Goal: Task Accomplishment & Management: Use online tool/utility

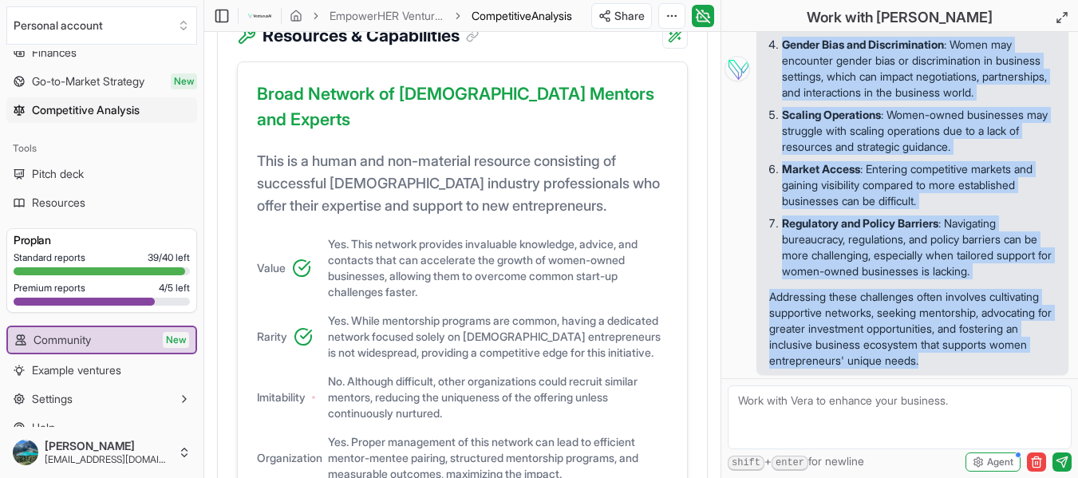
scroll to position [299, 0]
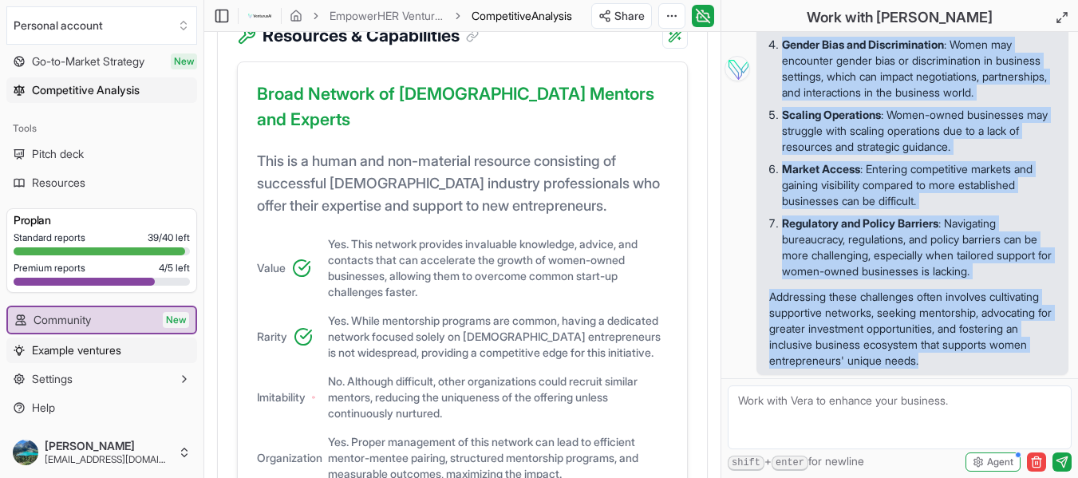
click at [109, 350] on span "Example ventures" at bounding box center [76, 350] width 89 height 16
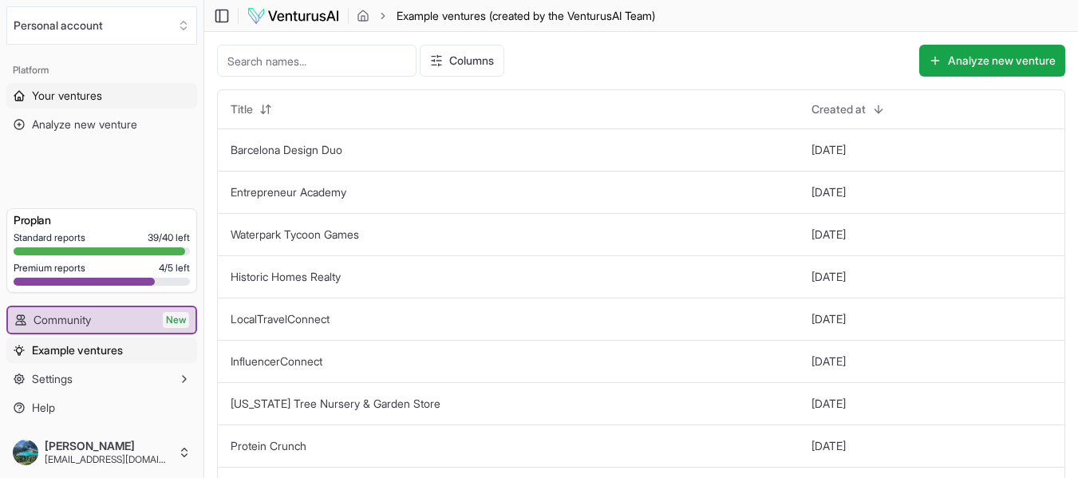
click at [96, 92] on span "Your ventures" at bounding box center [67, 96] width 70 height 16
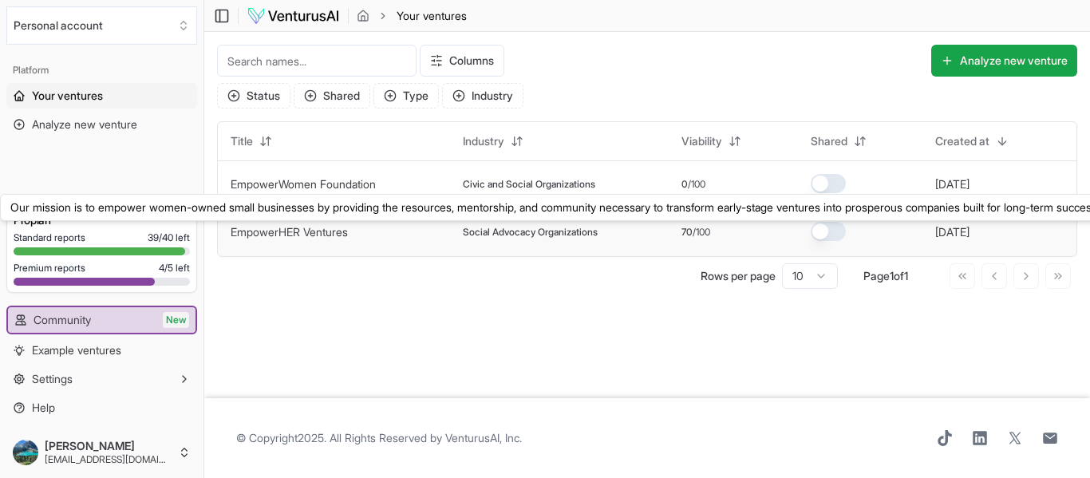
click at [311, 234] on link "EmpowerHER Ventures" at bounding box center [289, 232] width 117 height 14
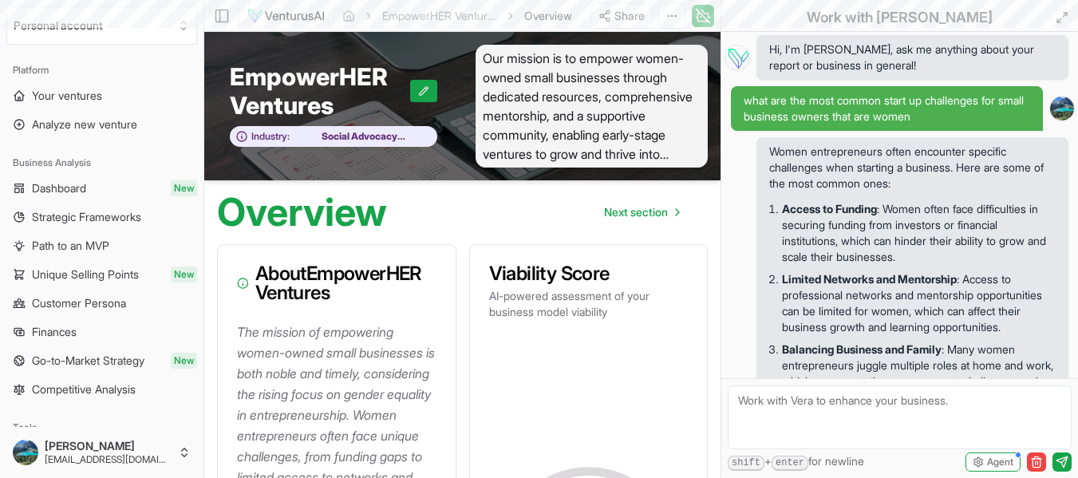
scroll to position [423, 0]
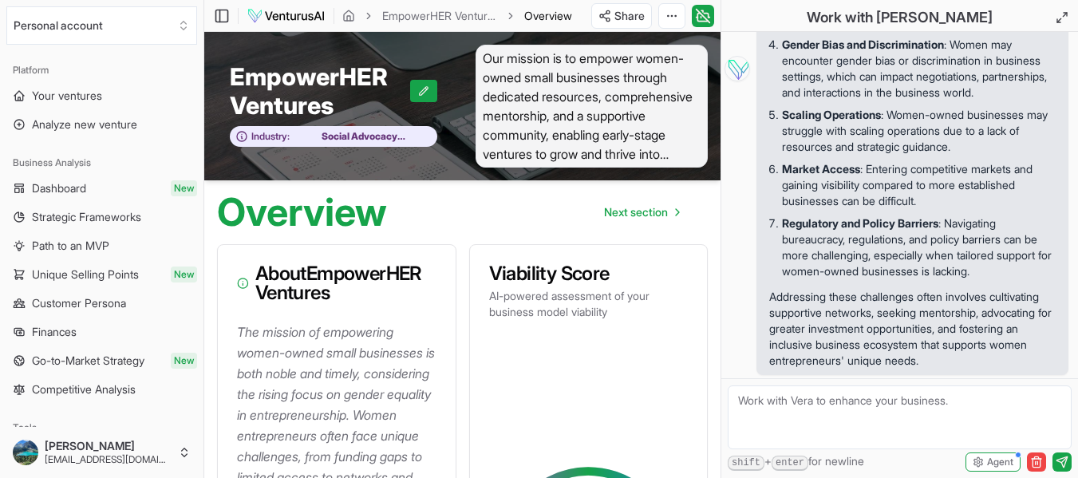
click at [764, 404] on textarea at bounding box center [900, 418] width 344 height 64
type textarea "How many consultants are in [US_STATE] that help small businesses grow that are…"
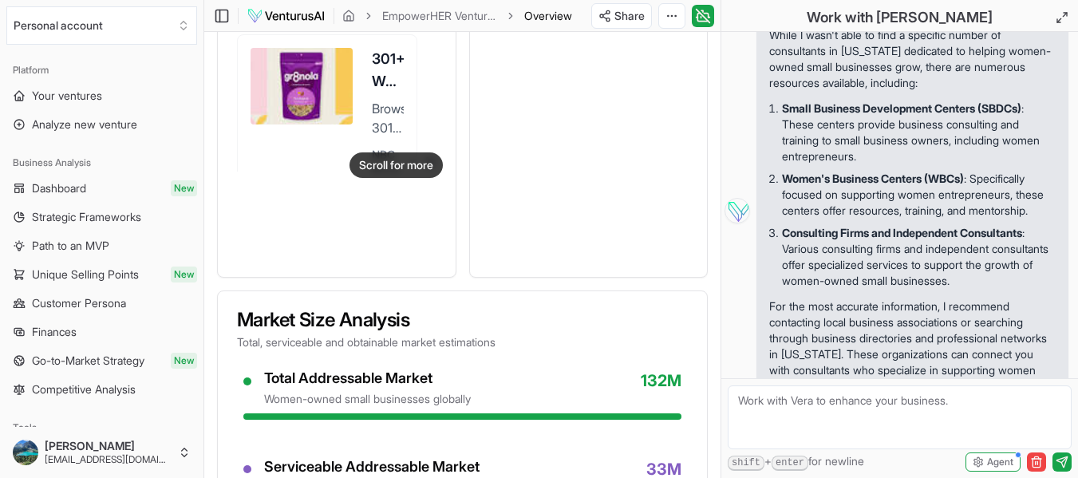
scroll to position [782, 0]
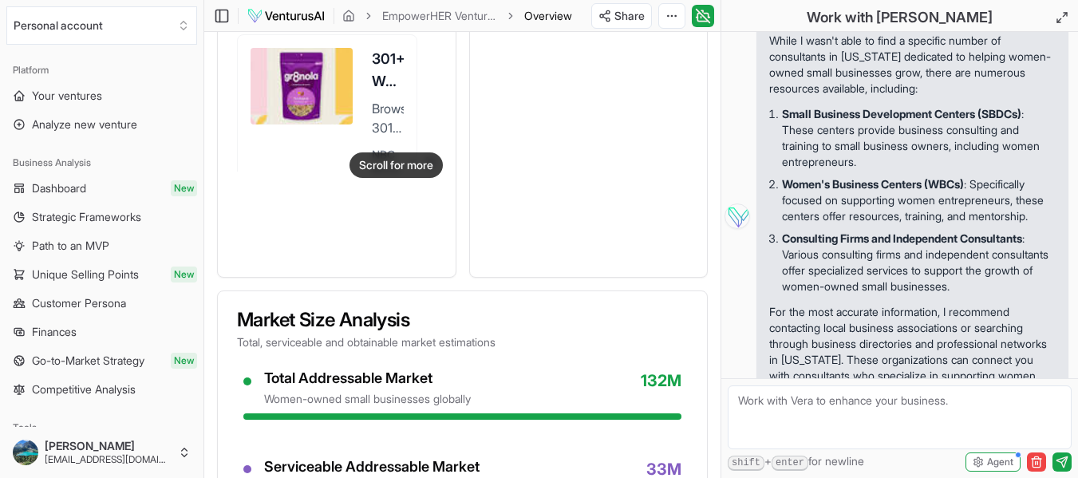
click at [718, 335] on div "About EmpowerHER Ventures The mission of empowering women-owned small businesse…" at bounding box center [462, 216] width 516 height 2476
click at [704, 12] on icon at bounding box center [703, 15] width 16 height 19
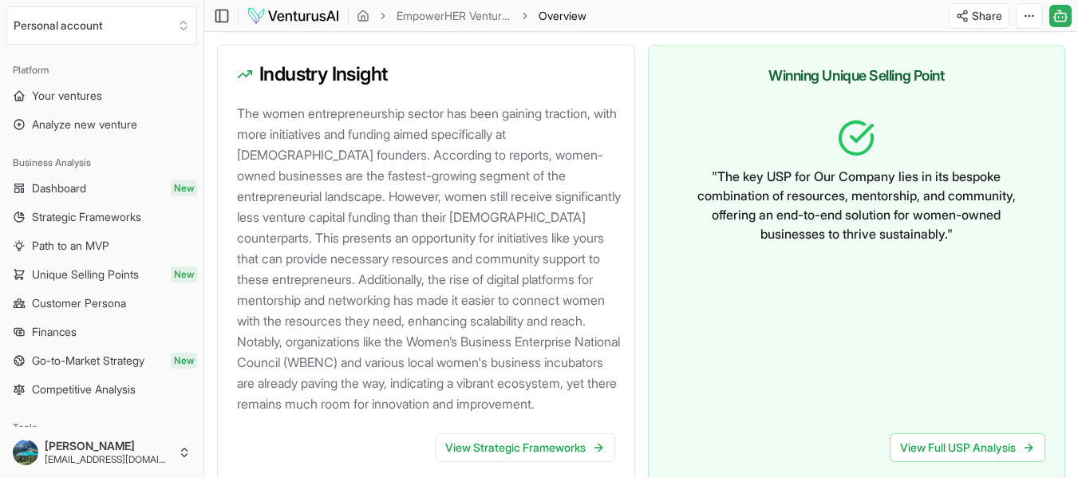
scroll to position [1619, 0]
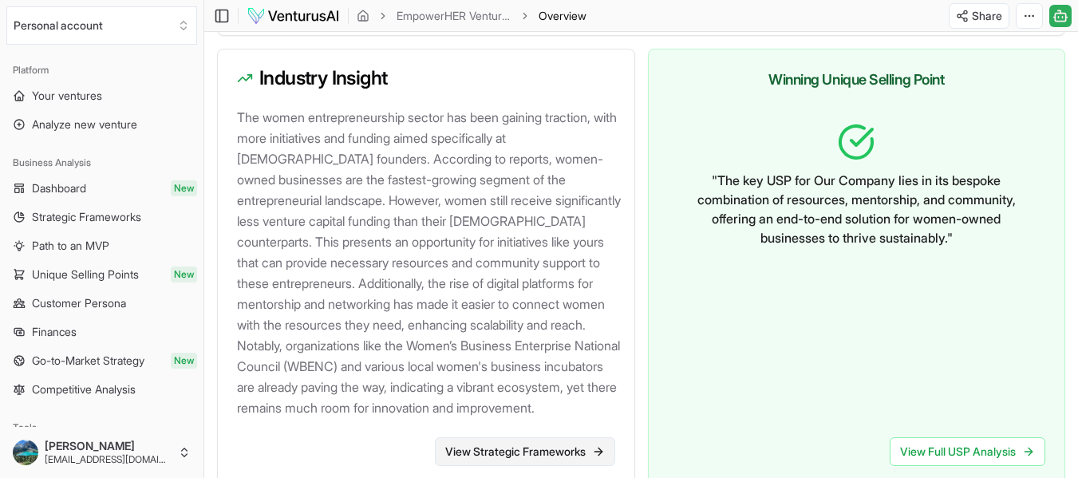
click at [580, 466] on link "View Strategic Frameworks" at bounding box center [525, 451] width 180 height 29
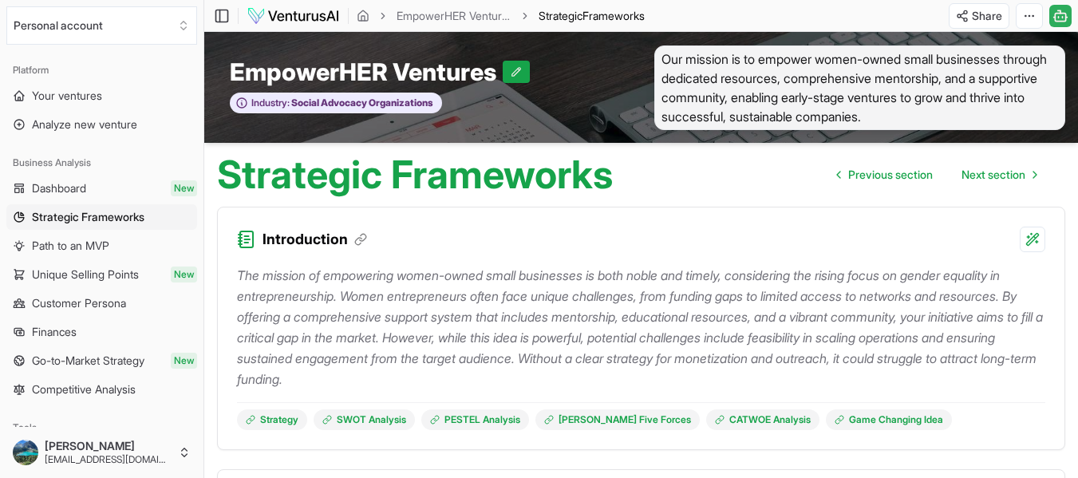
click at [1063, 10] on icon at bounding box center [1061, 15] width 16 height 19
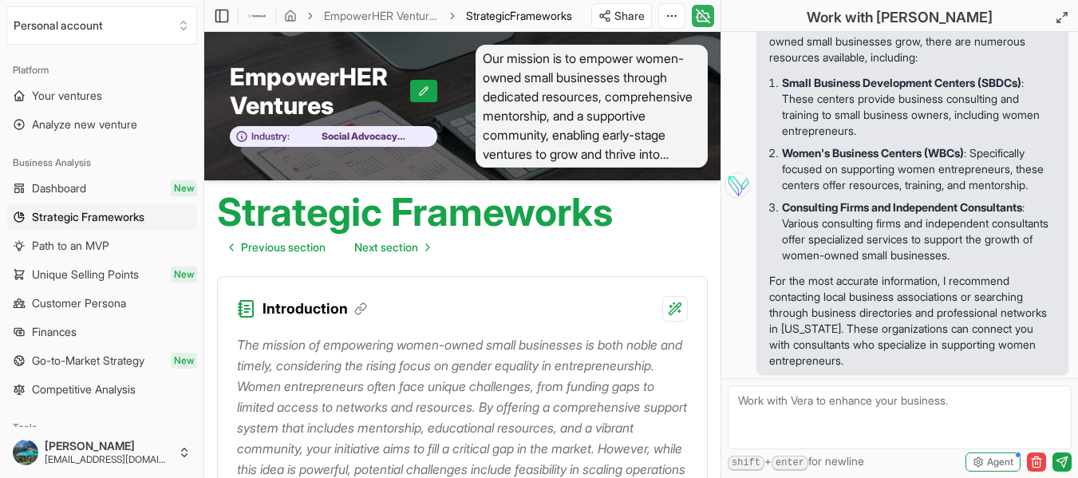
scroll to position [877, 0]
click at [870, 404] on textarea at bounding box center [900, 418] width 344 height 64
type textarea "How do you help a small business with operating systems"
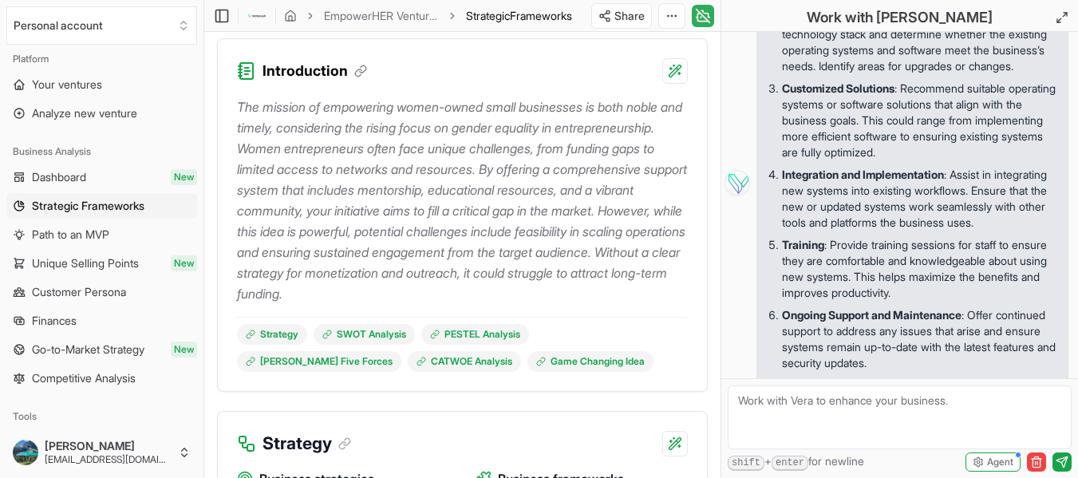
scroll to position [0, 0]
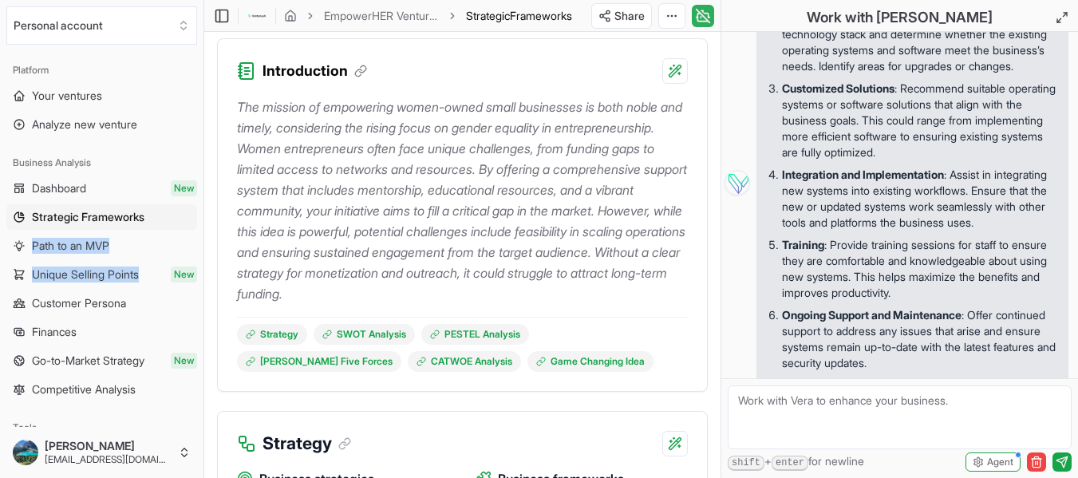
drag, startPoint x: 191, startPoint y: 223, endPoint x: 198, endPoint y: 271, distance: 49.2
click at [198, 271] on div "Platform Your ventures Analyze new venture Business Analysis Dashboard New Stra…" at bounding box center [102, 239] width 204 height 376
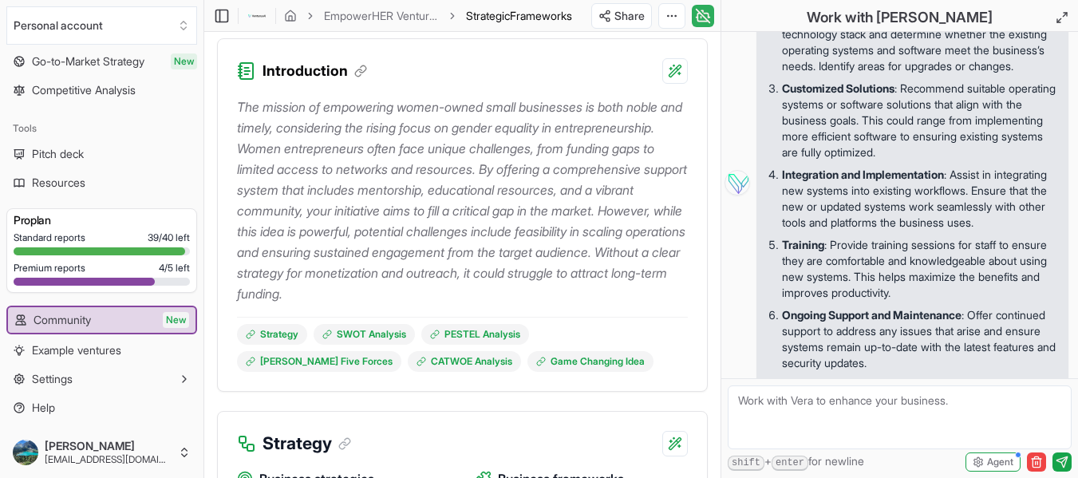
click at [703, 21] on icon at bounding box center [703, 17] width 10 height 8
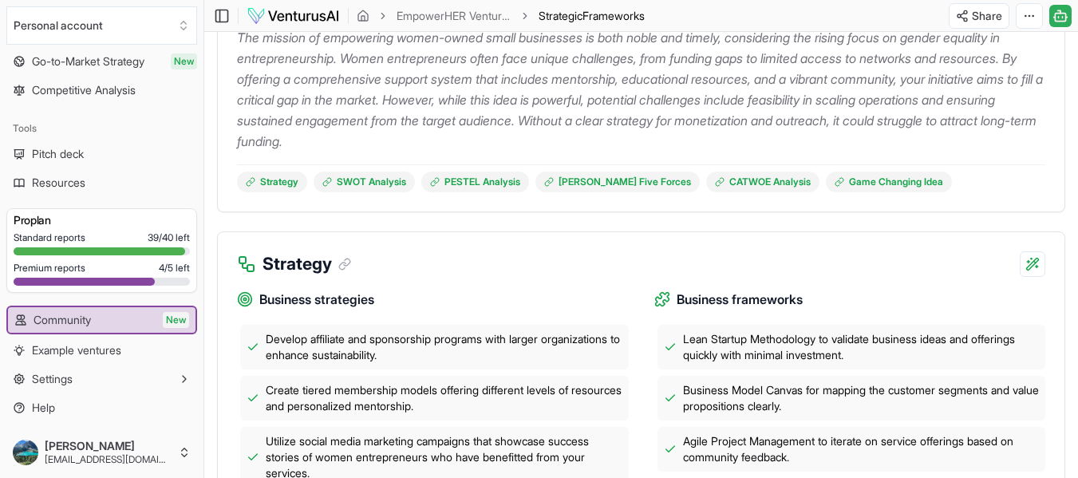
scroll to position [0, 0]
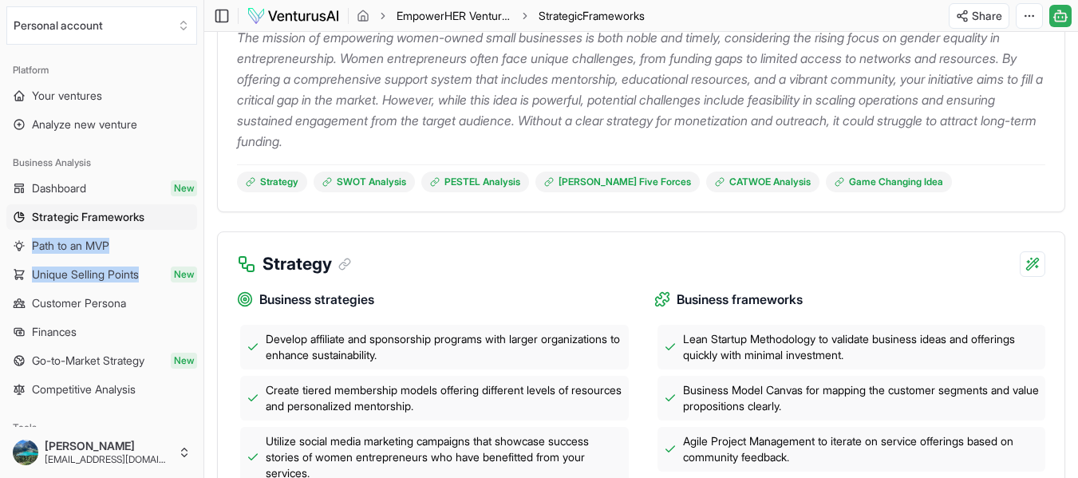
click at [474, 19] on link "EmpowerHER Ventures" at bounding box center [454, 16] width 115 height 16
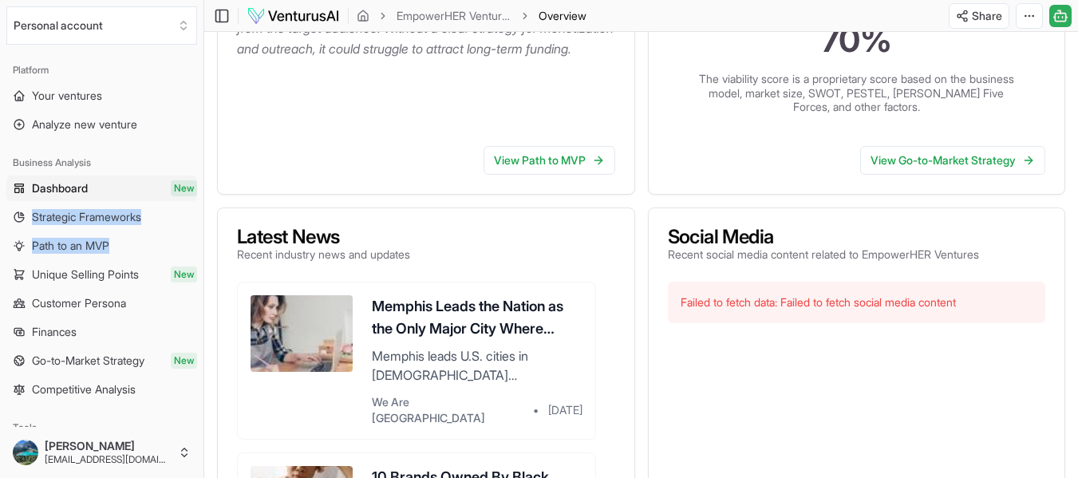
scroll to position [442, 0]
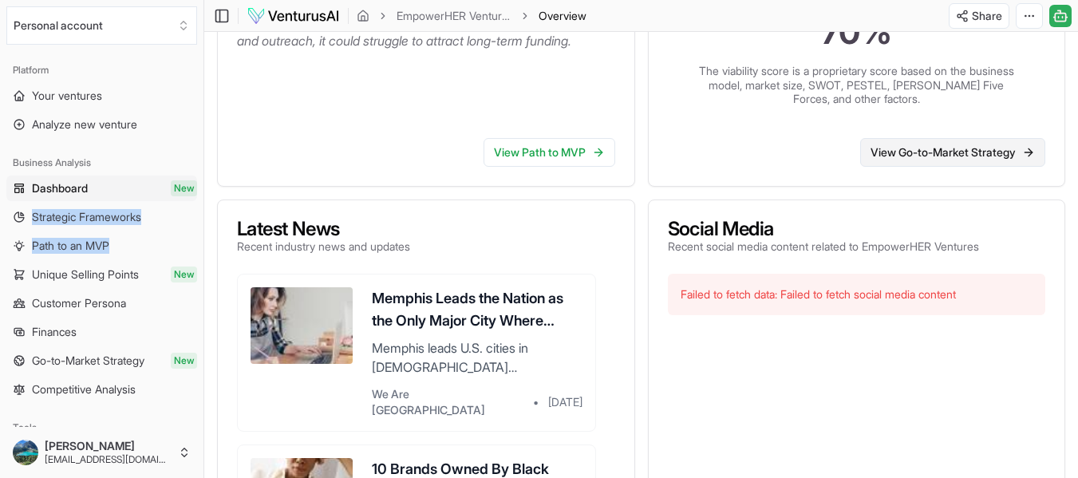
click at [1010, 156] on link "View Go-to-Market Strategy" at bounding box center [953, 152] width 185 height 29
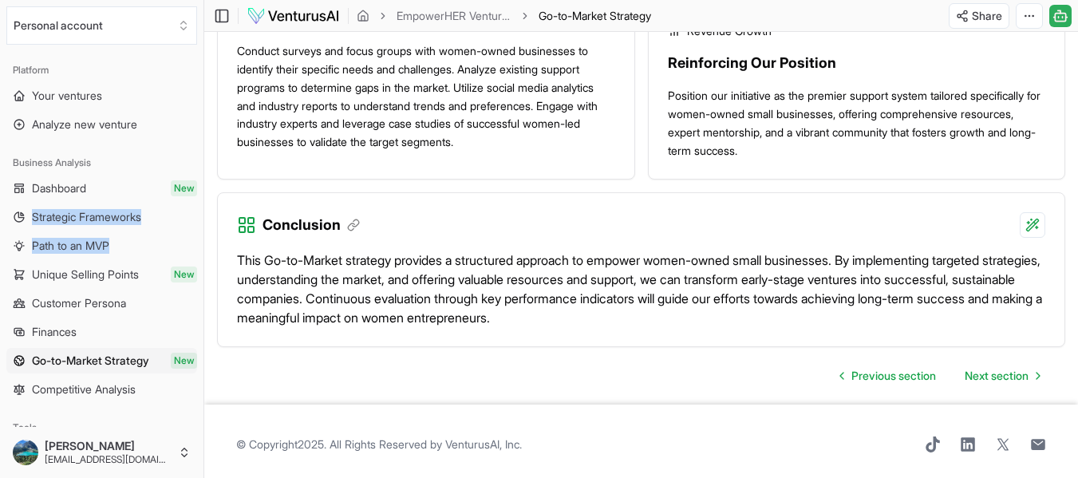
scroll to position [1757, 0]
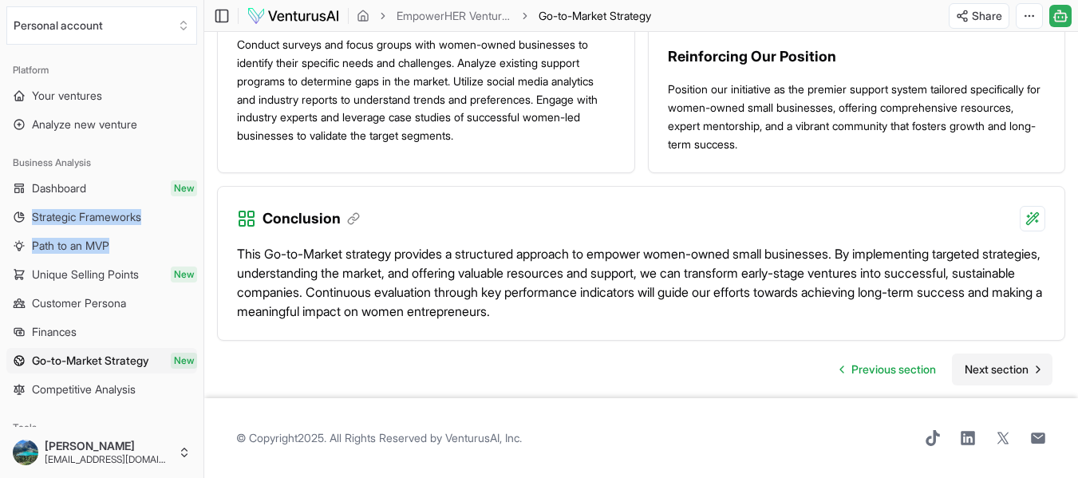
click at [997, 370] on span "Next section" at bounding box center [997, 370] width 64 height 16
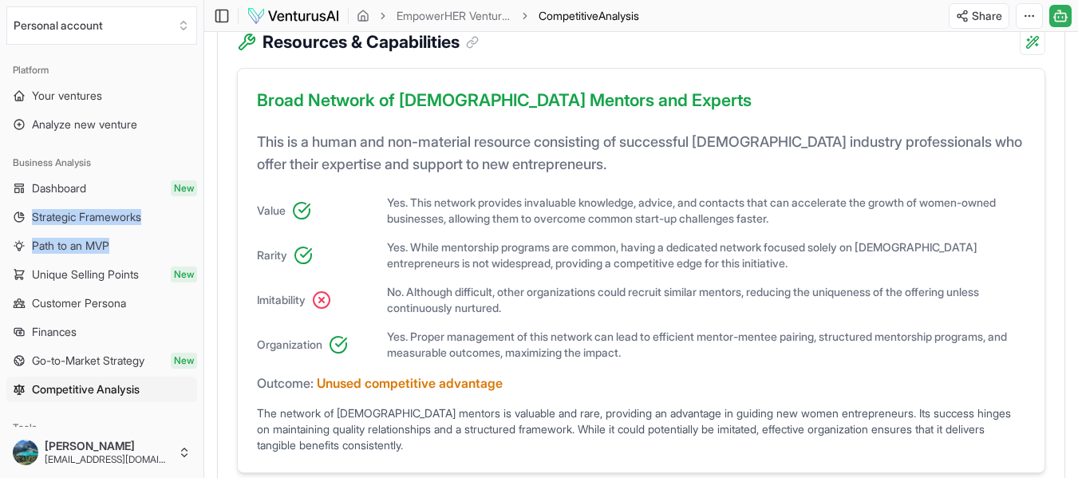
scroll to position [1388, 0]
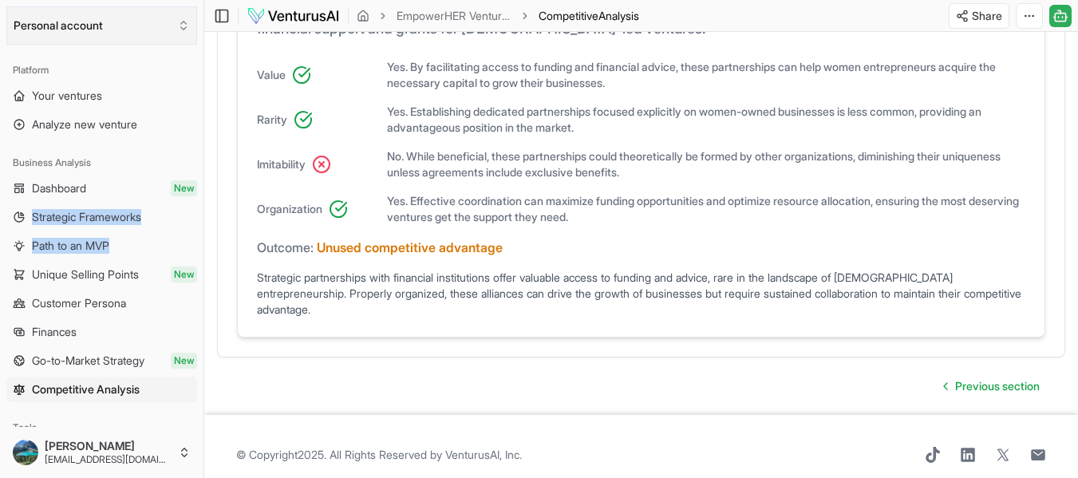
click at [169, 32] on button "Personal account" at bounding box center [101, 25] width 191 height 38
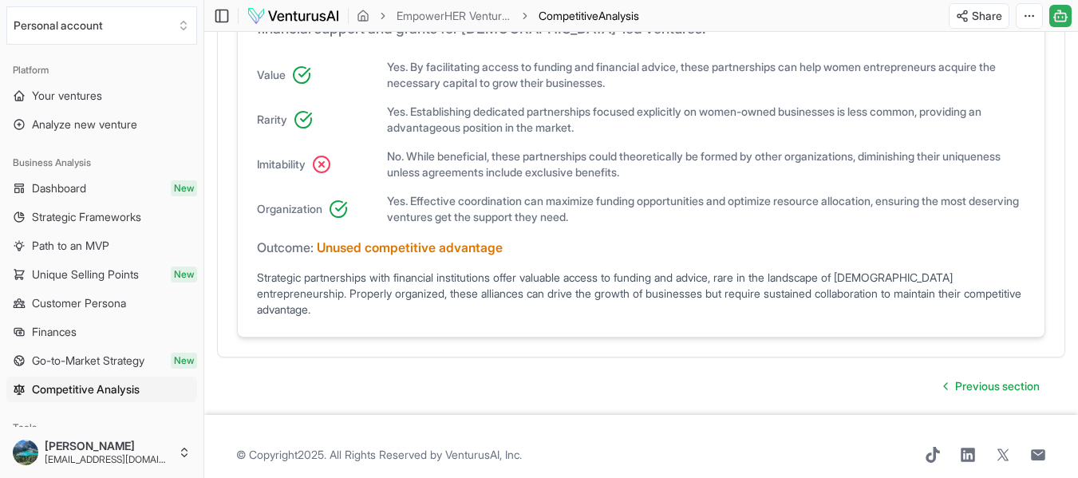
click at [292, 19] on img at bounding box center [293, 15] width 93 height 19
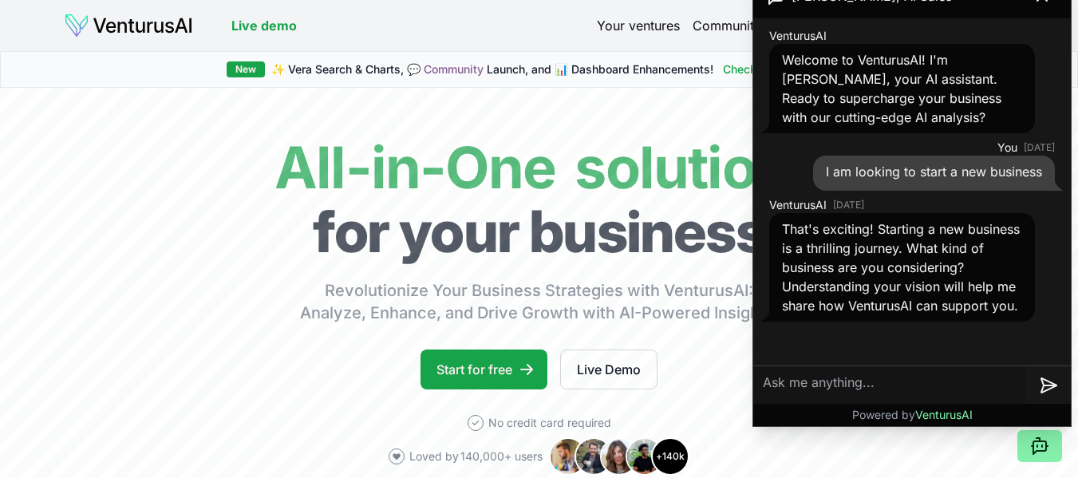
click at [382, 68] on span "✨ [PERSON_NAME] Search & Charts, 💬 Community Launch, and 📊 Dashboard Enhancemen…" at bounding box center [492, 69] width 442 height 16
click at [623, 26] on link "Your ventures" at bounding box center [638, 25] width 83 height 19
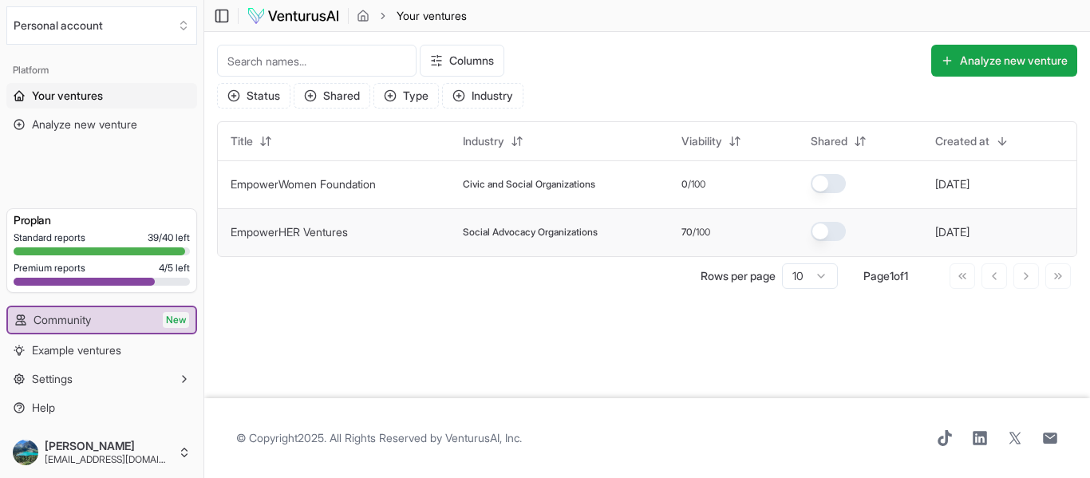
click at [315, 244] on td "EmpowerHER Ventures" at bounding box center [334, 232] width 232 height 48
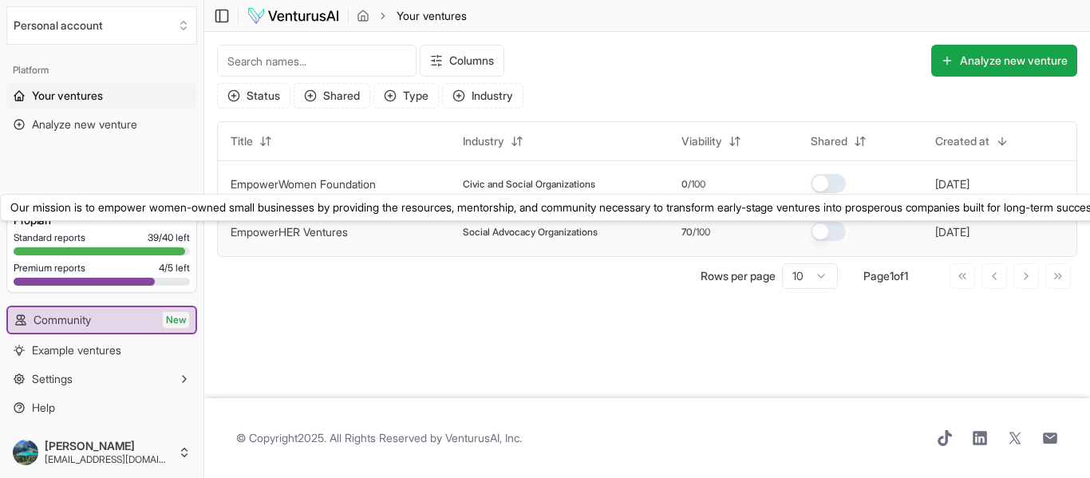
click at [318, 232] on link "EmpowerHER Ventures" at bounding box center [289, 232] width 117 height 14
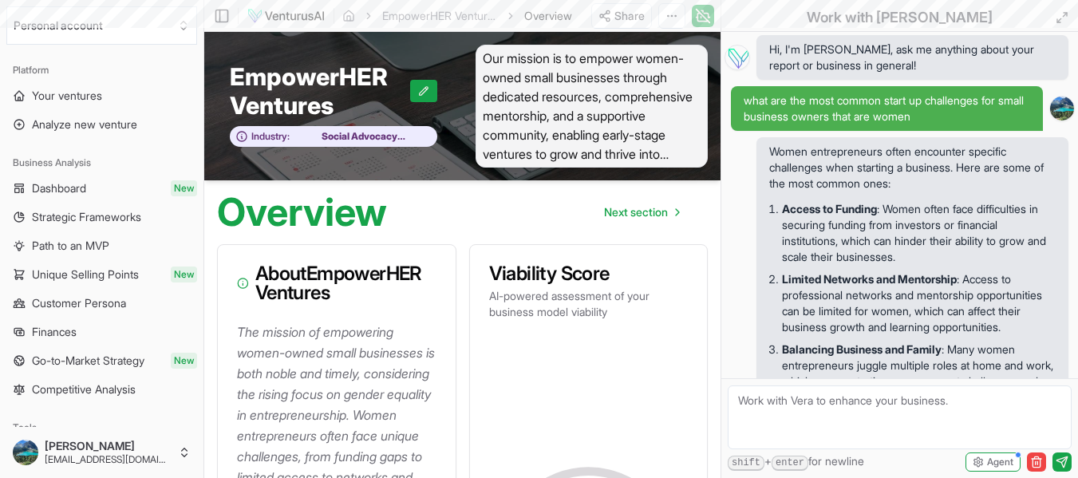
scroll to position [1627, 0]
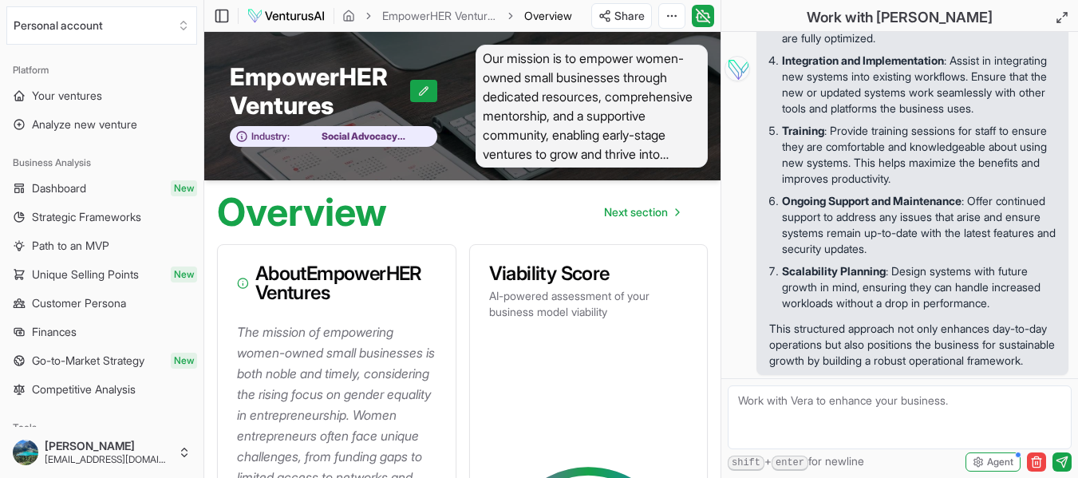
click at [823, 403] on textarea at bounding box center [900, 418] width 344 height 64
type textarea "Can you create a pitch deck for my venture"
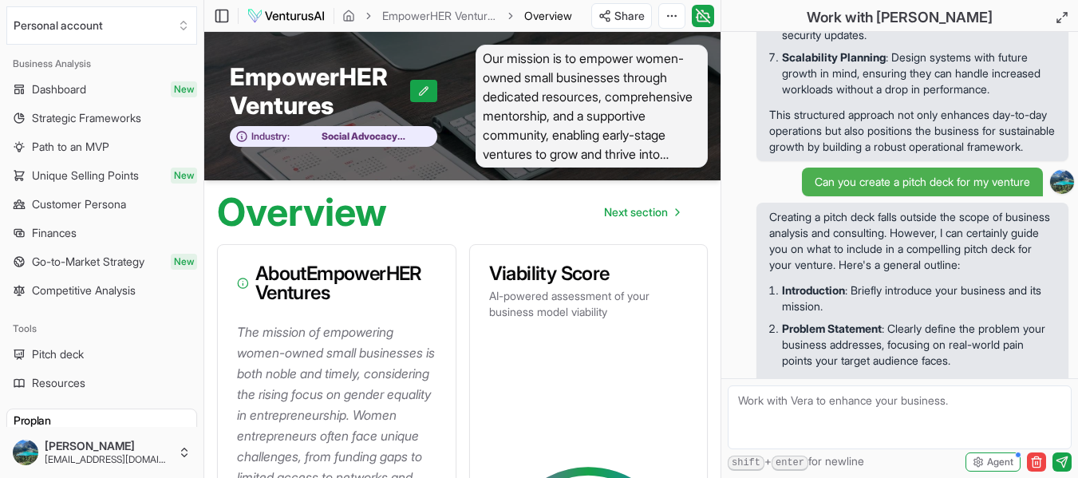
scroll to position [2499, 0]
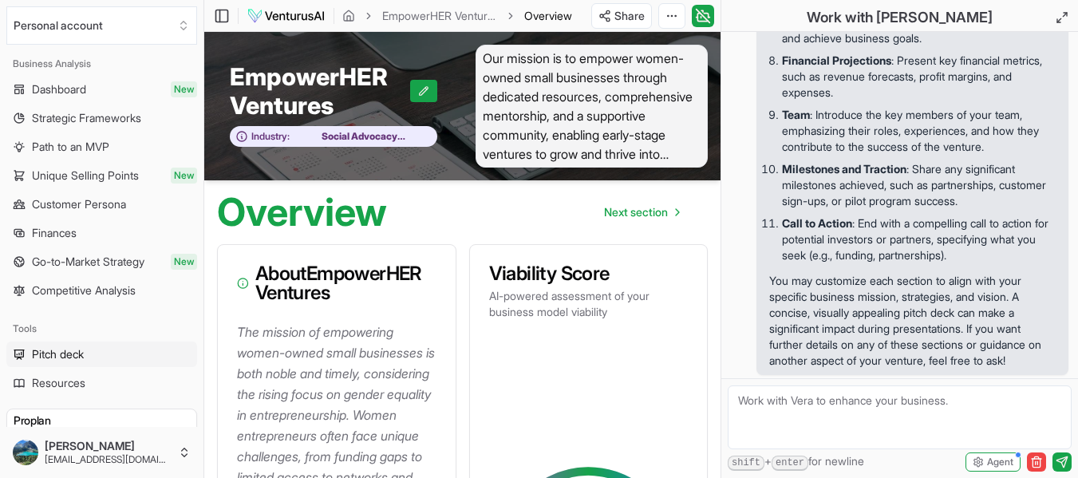
click at [88, 351] on link "Pitch deck" at bounding box center [101, 355] width 191 height 26
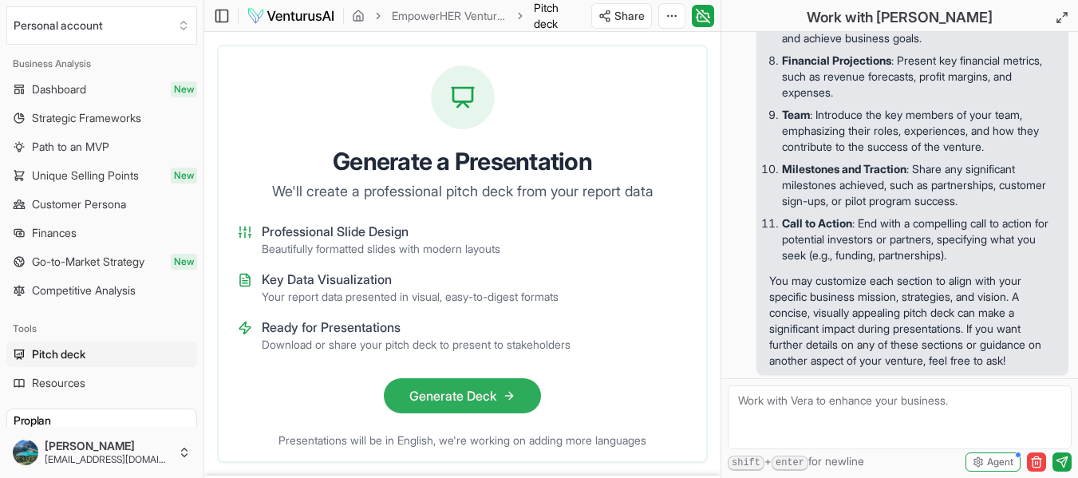
click at [473, 397] on button "Generate Deck" at bounding box center [462, 395] width 157 height 35
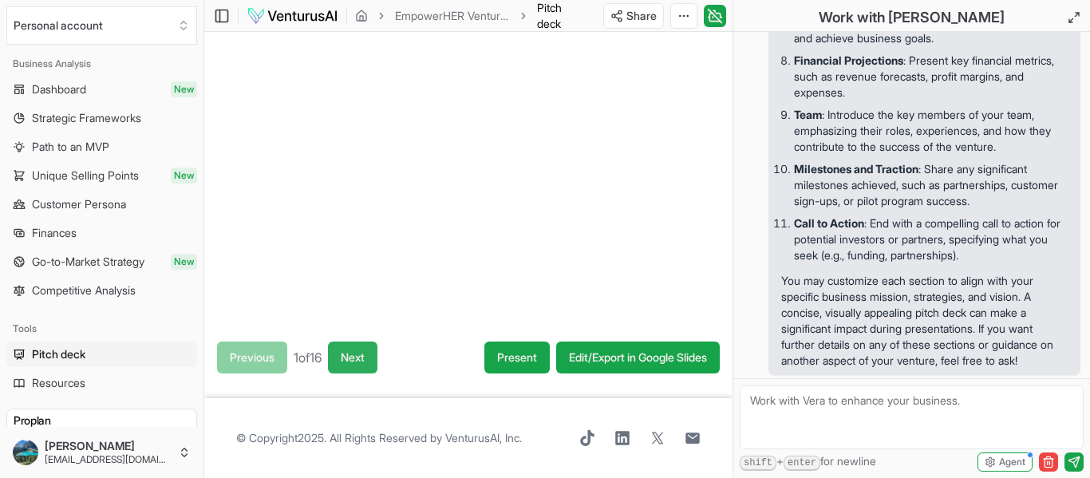
click at [365, 350] on button "Next" at bounding box center [352, 358] width 49 height 32
click at [366, 350] on button "Next" at bounding box center [354, 358] width 49 height 32
click at [370, 362] on button "Next" at bounding box center [355, 358] width 49 height 32
click at [370, 362] on button "Next" at bounding box center [354, 358] width 49 height 32
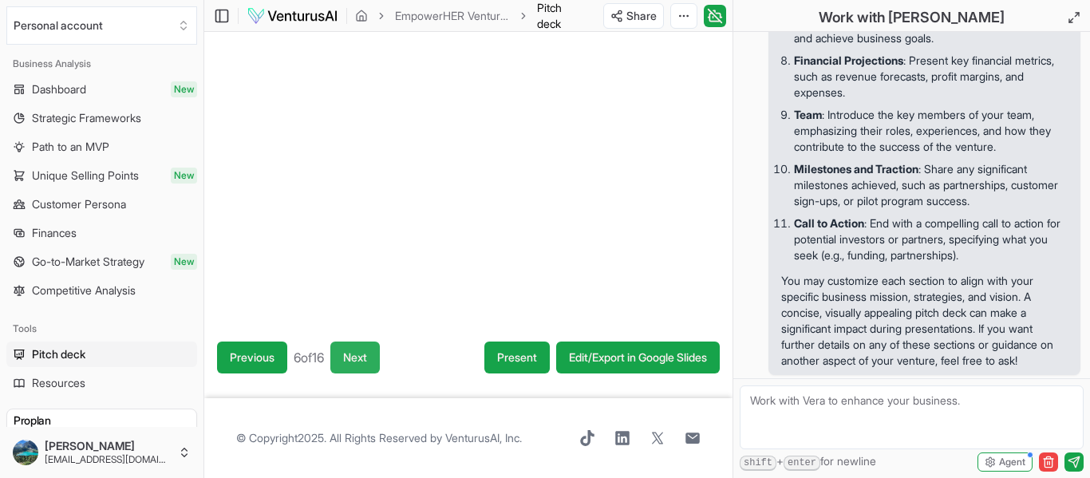
click at [370, 362] on button "Next" at bounding box center [354, 358] width 49 height 32
click at [370, 362] on button "Next" at bounding box center [353, 358] width 49 height 32
click at [370, 362] on button "Next" at bounding box center [354, 358] width 49 height 32
click at [370, 362] on button "Next" at bounding box center [360, 358] width 49 height 32
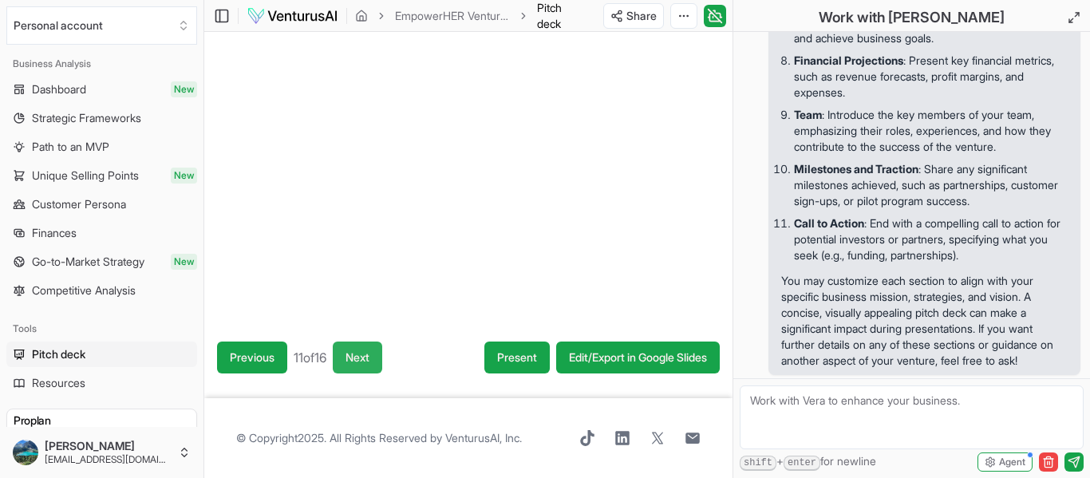
click at [370, 362] on button "Next" at bounding box center [357, 358] width 49 height 32
click at [370, 362] on button "Next" at bounding box center [359, 358] width 49 height 32
click at [370, 362] on button "Next" at bounding box center [360, 358] width 49 height 32
click at [370, 362] on button "Next" at bounding box center [359, 358] width 49 height 32
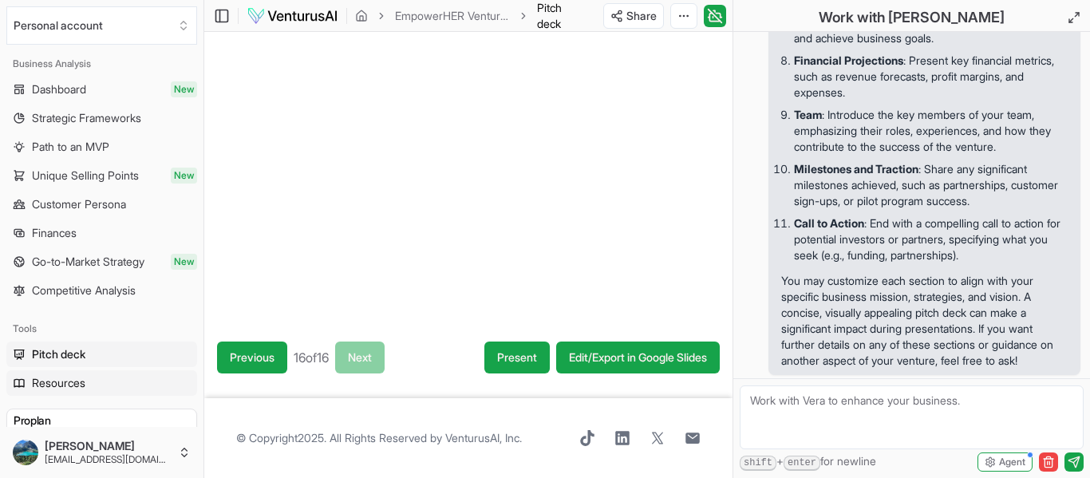
click at [149, 390] on link "Resources" at bounding box center [101, 383] width 191 height 26
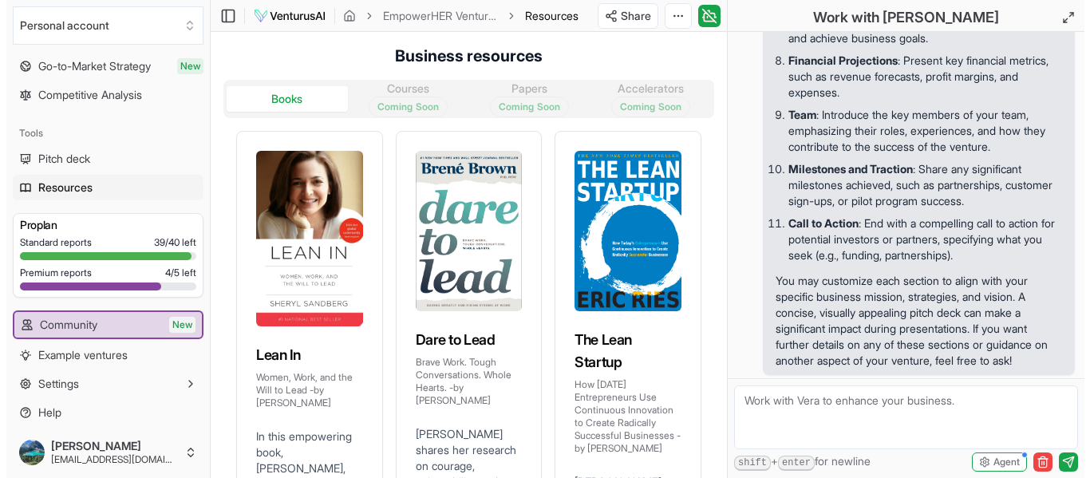
scroll to position [299, 0]
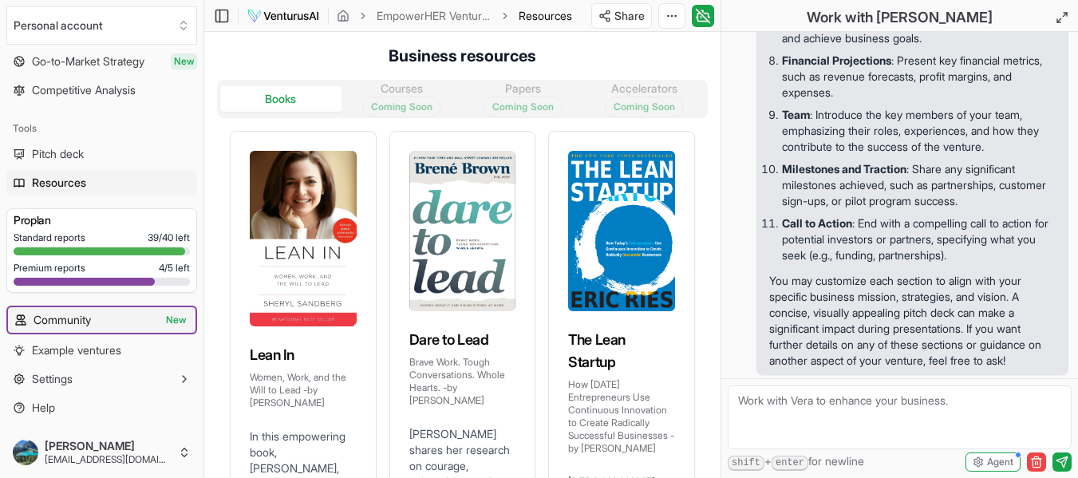
click at [118, 324] on link "Community New" at bounding box center [102, 320] width 188 height 26
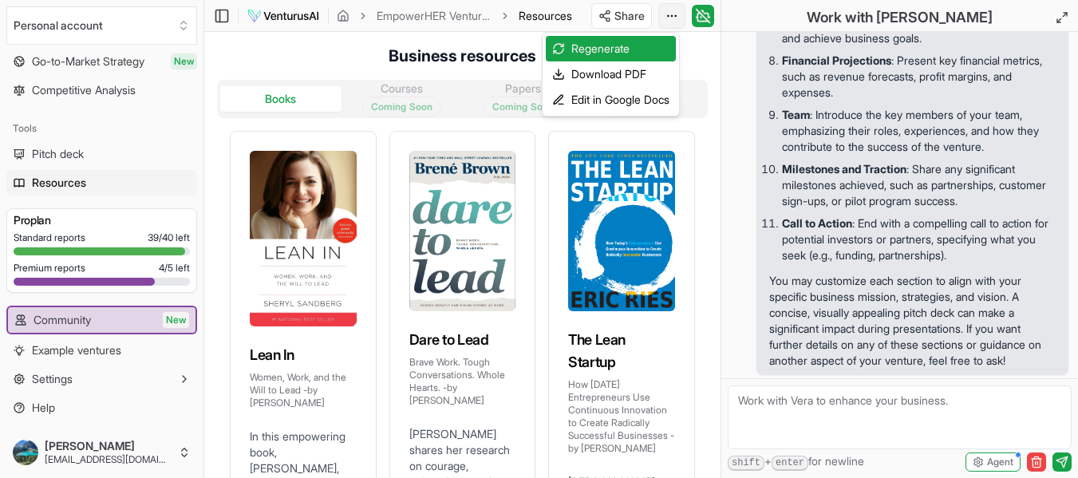
click at [677, 15] on html "We value your privacy We use cookies to enhance your browsing experience, serve…" at bounding box center [539, 239] width 1078 height 478
click at [648, 65] on div "Download PDF" at bounding box center [611, 74] width 130 height 26
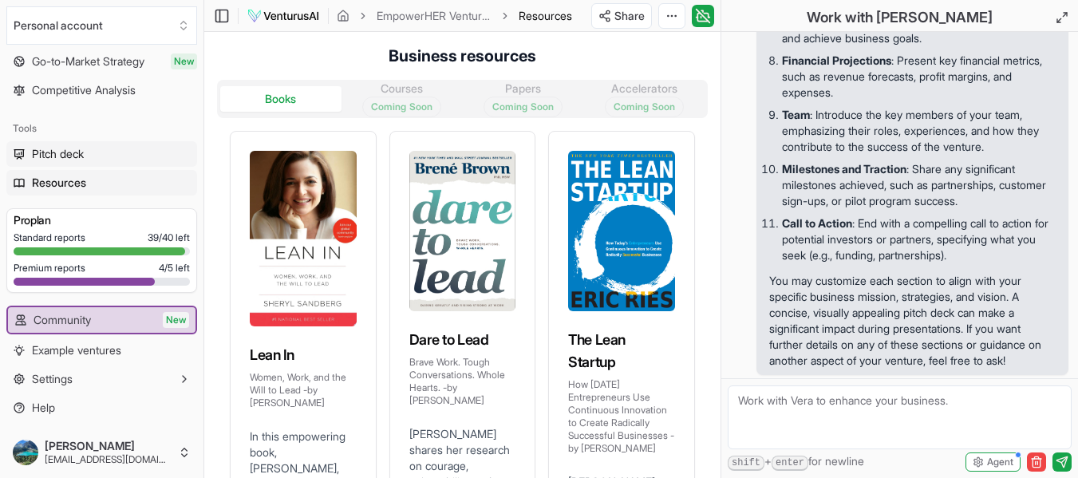
click at [100, 160] on link "Pitch deck" at bounding box center [101, 154] width 191 height 26
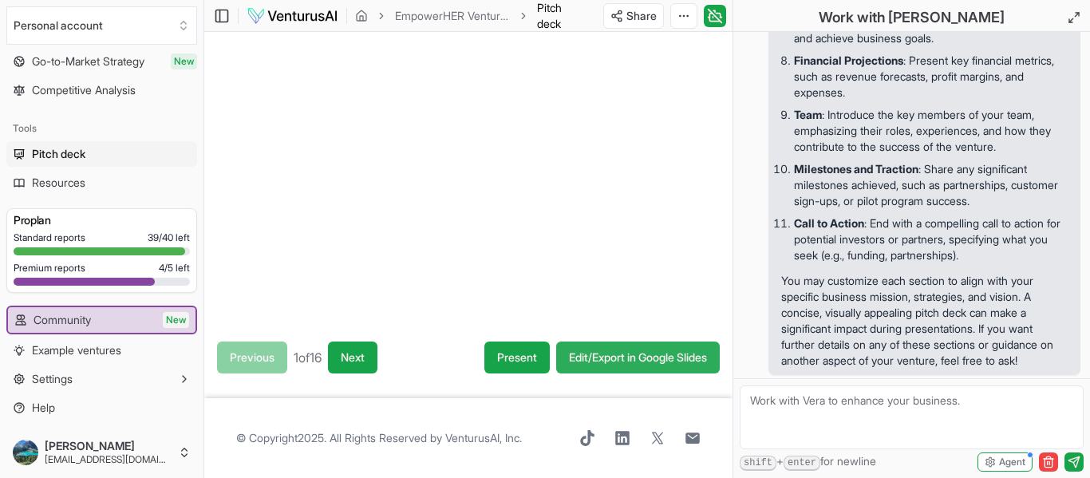
click at [636, 364] on link "Edit/Export in Google Slides" at bounding box center [638, 358] width 164 height 32
